Goal: Information Seeking & Learning: Check status

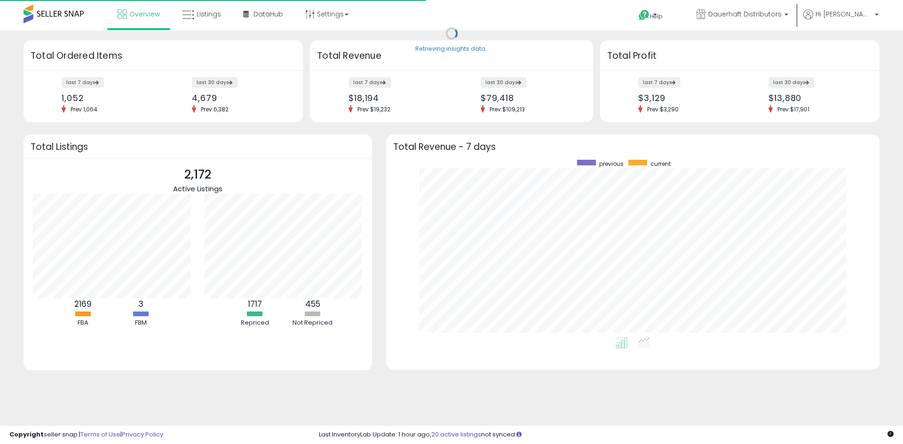
scroll to position [178, 475]
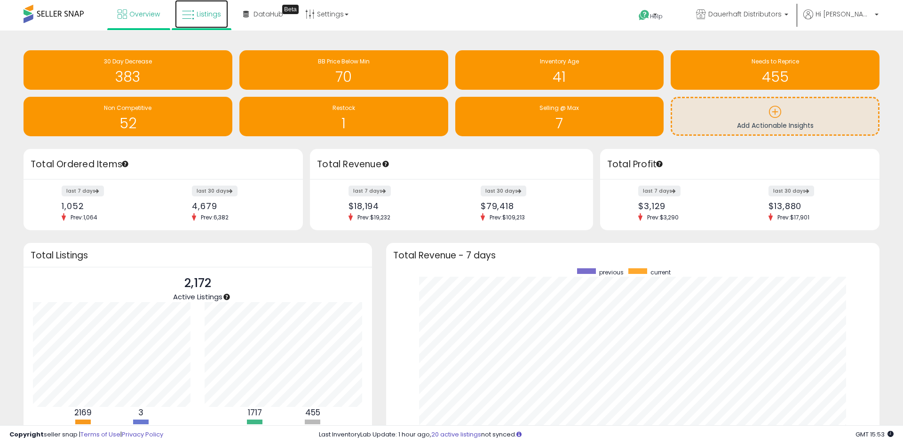
click at [197, 11] on span "Listings" at bounding box center [209, 13] width 24 height 9
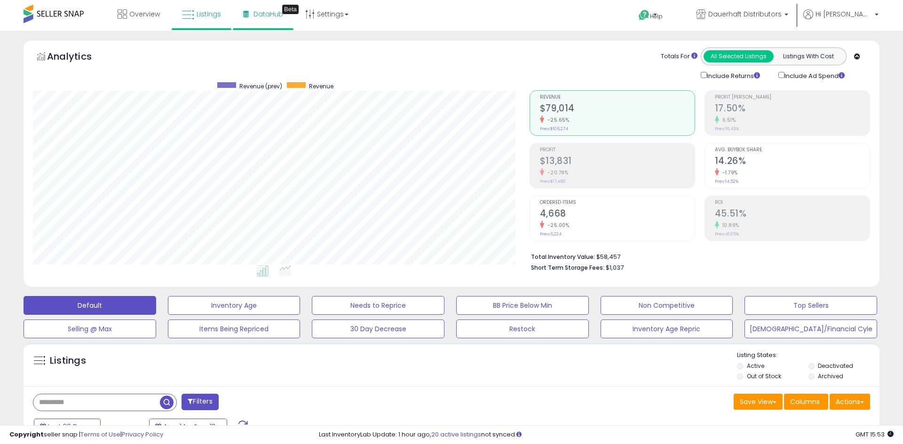
scroll to position [193, 497]
click at [558, 212] on h2 "4,668" at bounding box center [617, 214] width 155 height 13
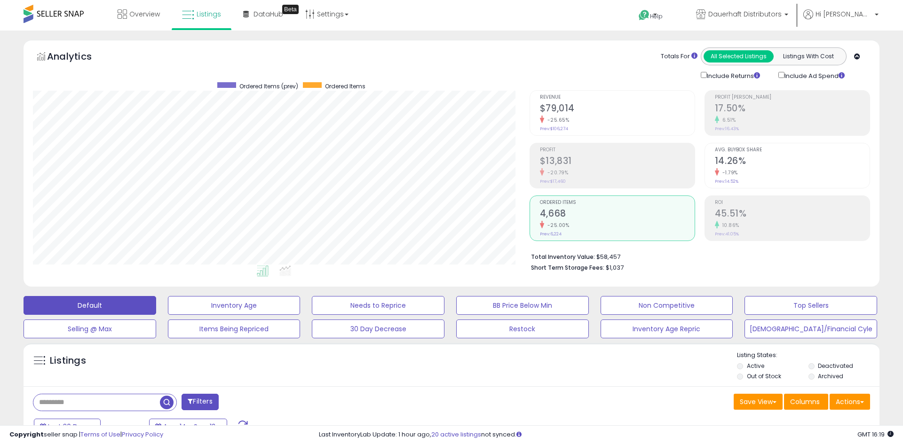
click at [593, 101] on div "Revenue $79,014 -25.65% Prev: $106,274" at bounding box center [617, 112] width 155 height 42
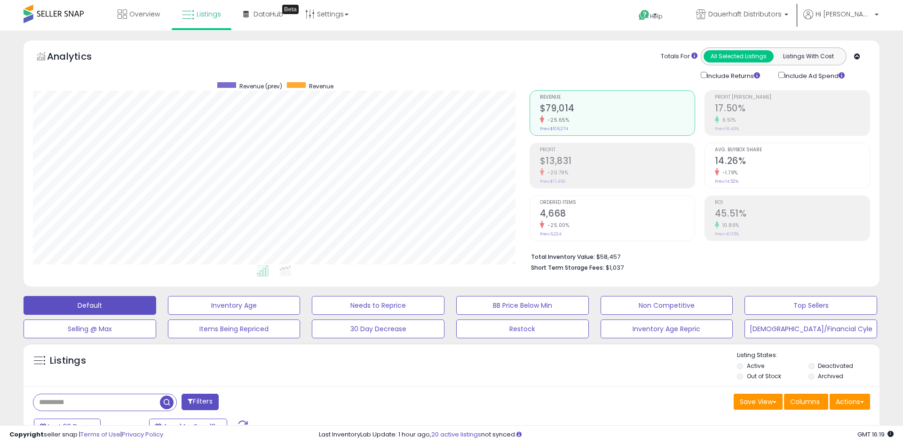
drag, startPoint x: 570, startPoint y: 222, endPoint x: 559, endPoint y: 216, distance: 13.5
click at [570, 222] on div "-25.00%" at bounding box center [617, 225] width 155 height 9
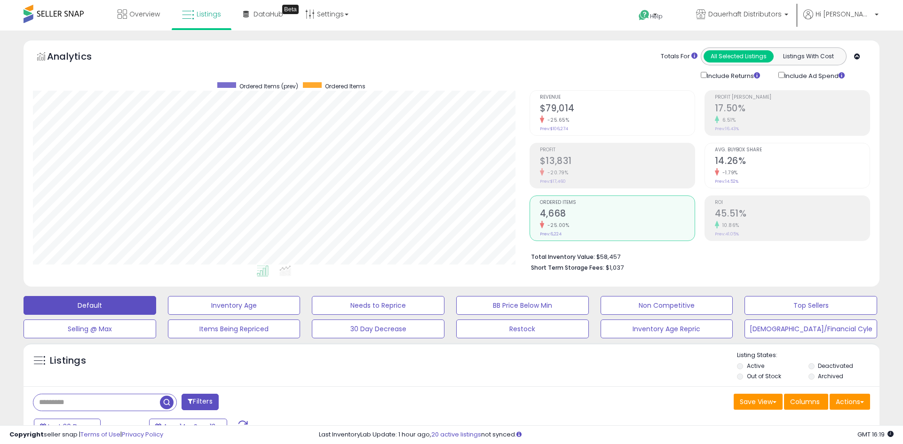
click at [591, 116] on div "-25.65%" at bounding box center [617, 120] width 155 height 9
